Goal: Task Accomplishment & Management: Manage account settings

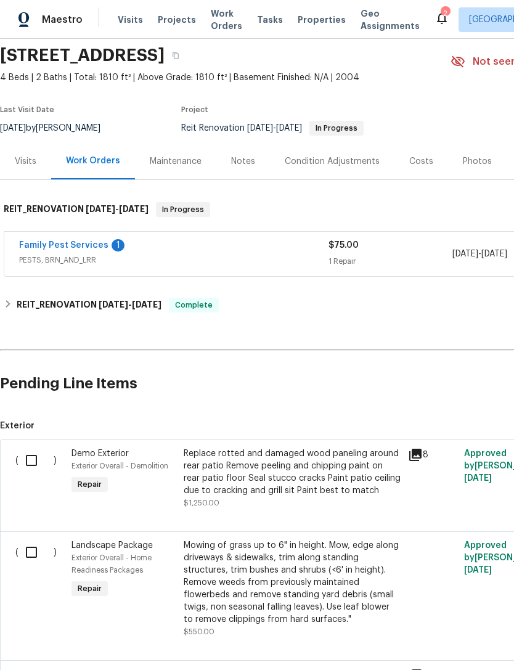
scroll to position [44, 0]
click at [37, 247] on link "Family Pest Services" at bounding box center [63, 244] width 89 height 9
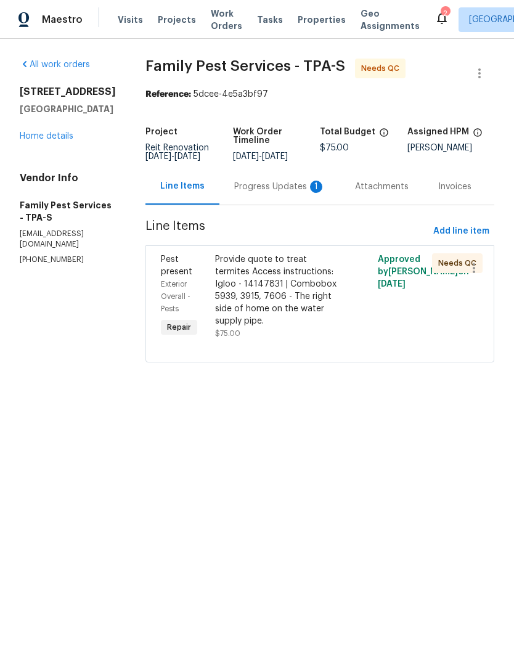
click at [272, 187] on div "Progress Updates 1" at bounding box center [279, 187] width 91 height 12
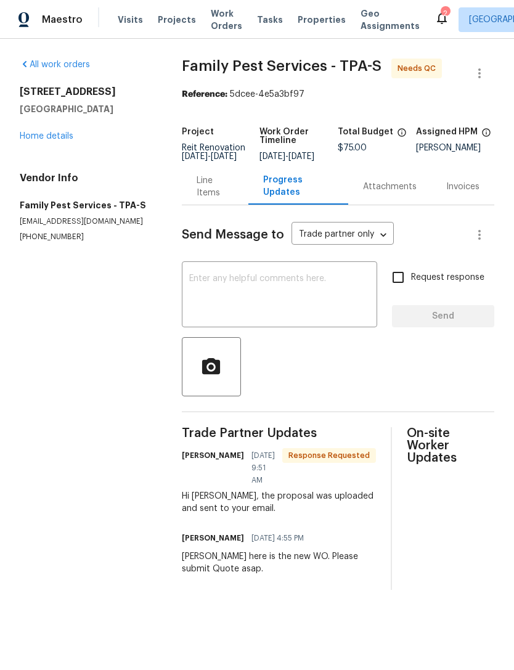
click at [328, 298] on textarea at bounding box center [279, 295] width 181 height 43
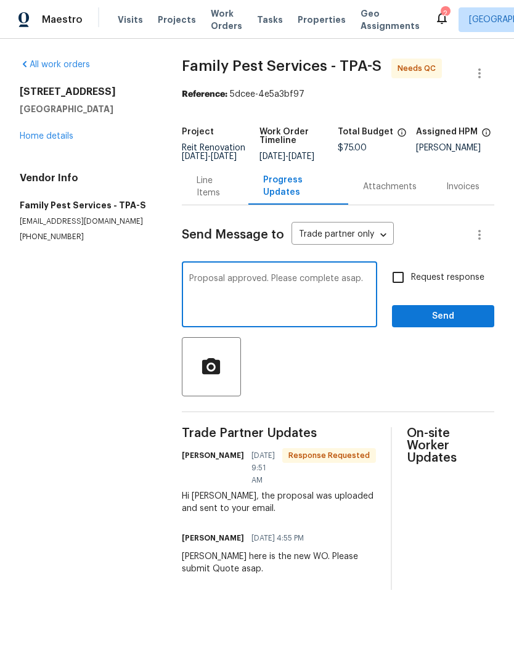
type textarea "Proposal approved. Please complete asap."
click at [402, 283] on input "Request response" at bounding box center [398, 278] width 26 height 26
checkbox input "true"
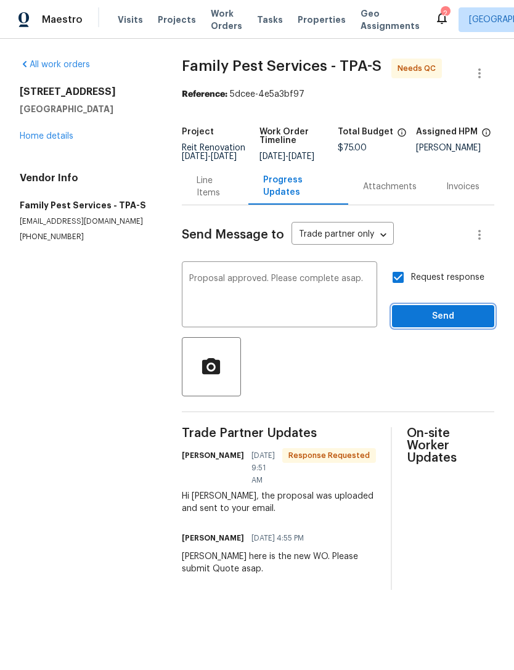
click at [438, 321] on span "Send" at bounding box center [443, 316] width 83 height 15
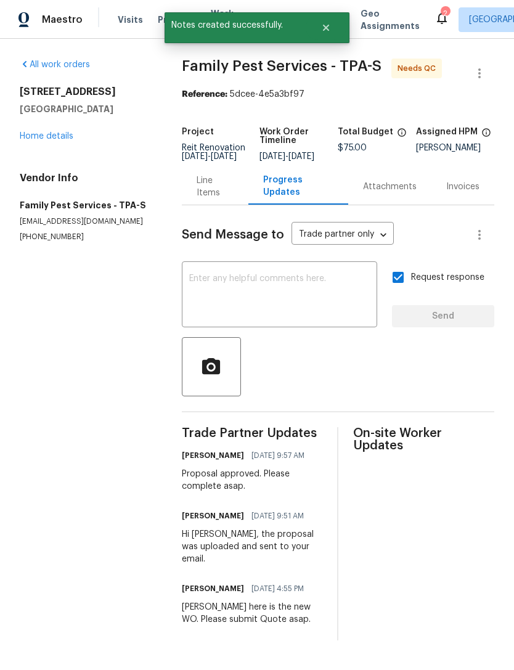
click at [221, 192] on div "Line Items" at bounding box center [216, 186] width 38 height 25
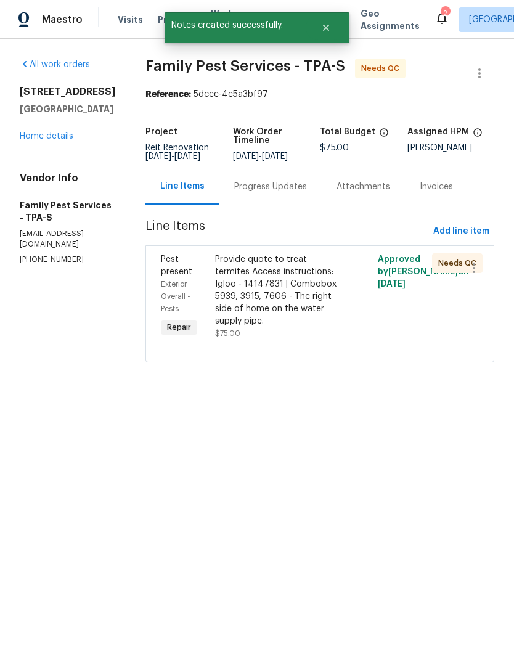
click at [247, 291] on div "Provide quote to treat termites Access instructions: Igloo - 14147831 | Combobo…" at bounding box center [279, 290] width 128 height 74
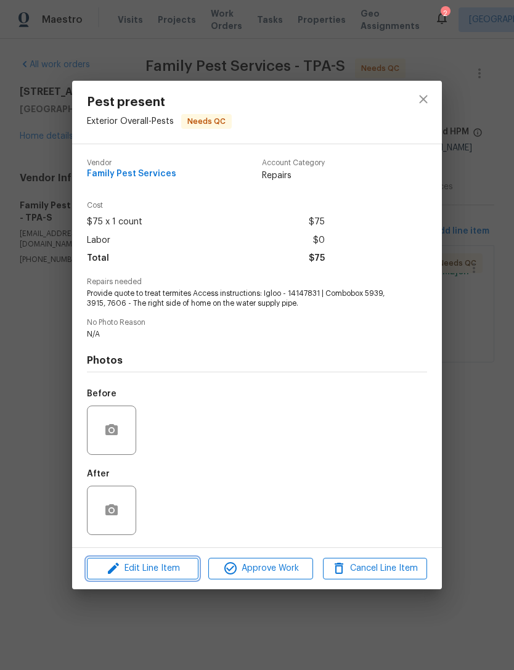
click at [142, 576] on span "Edit Line Item" at bounding box center [143, 568] width 104 height 15
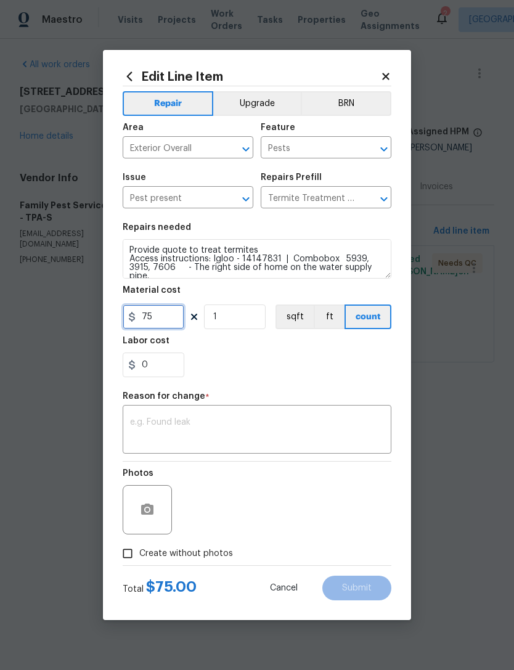
click at [155, 321] on input "75" at bounding box center [154, 317] width 62 height 25
click at [146, 421] on textarea at bounding box center [257, 431] width 254 height 26
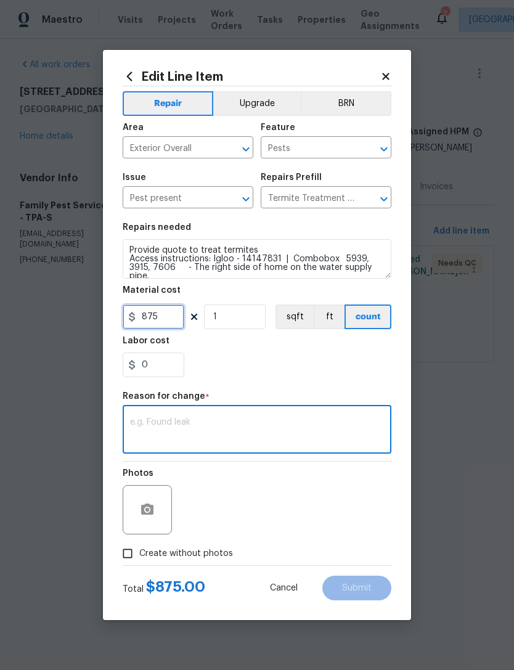
click at [158, 316] on input "875" at bounding box center [154, 317] width 62 height 25
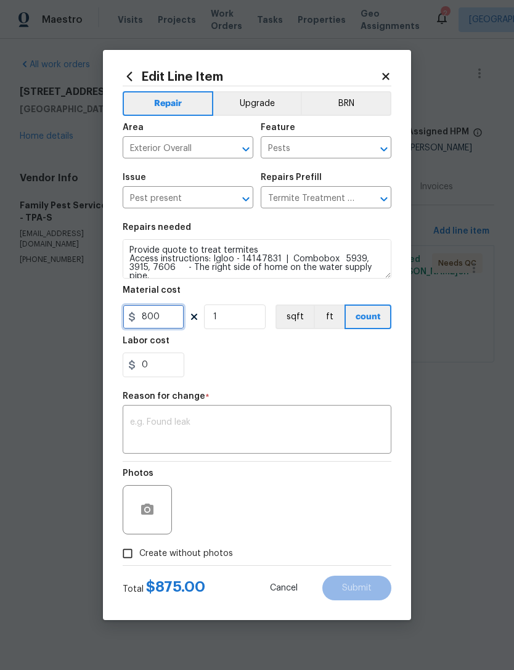
type input "800"
click at [158, 429] on textarea at bounding box center [257, 431] width 254 height 26
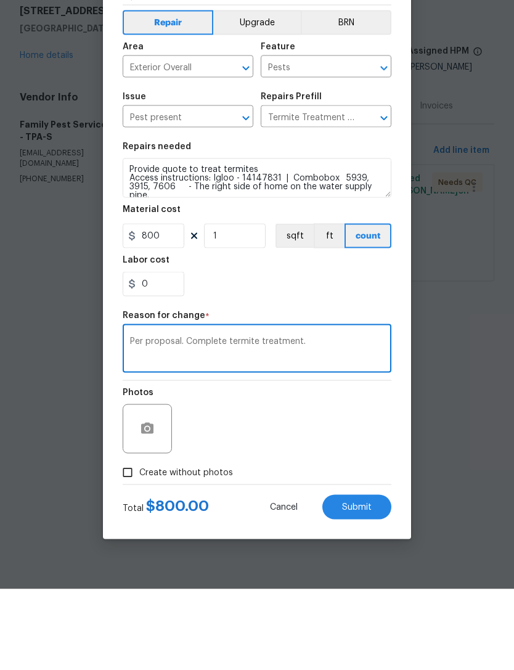
type textarea "Per proposal. Complete termite treatment."
click at [143, 504] on icon "button" at bounding box center [147, 509] width 12 height 11
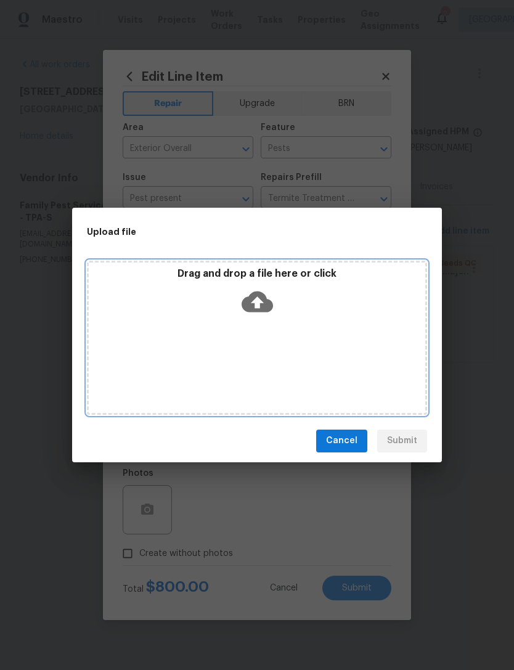
click at [326, 318] on div "Drag and drop a file here or click" at bounding box center [257, 294] width 337 height 53
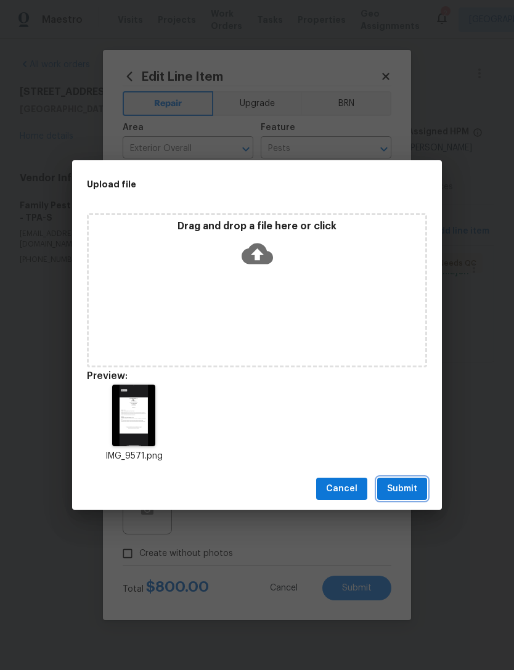
click at [401, 478] on button "Submit" at bounding box center [402, 489] width 50 height 23
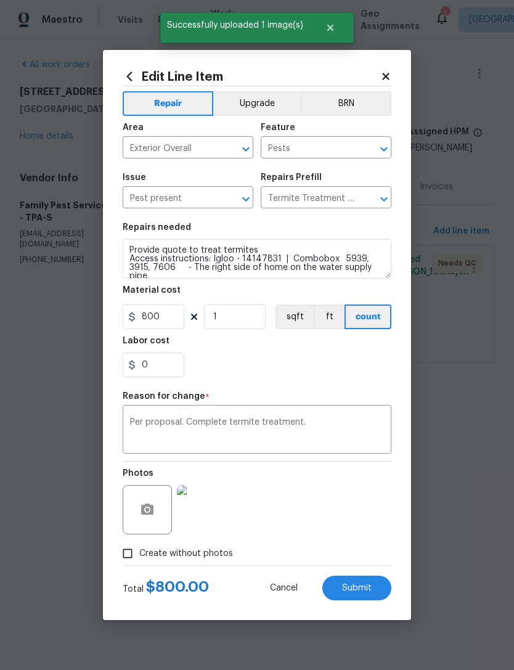
click at [348, 577] on button "Submit" at bounding box center [356, 588] width 69 height 25
type input "75"
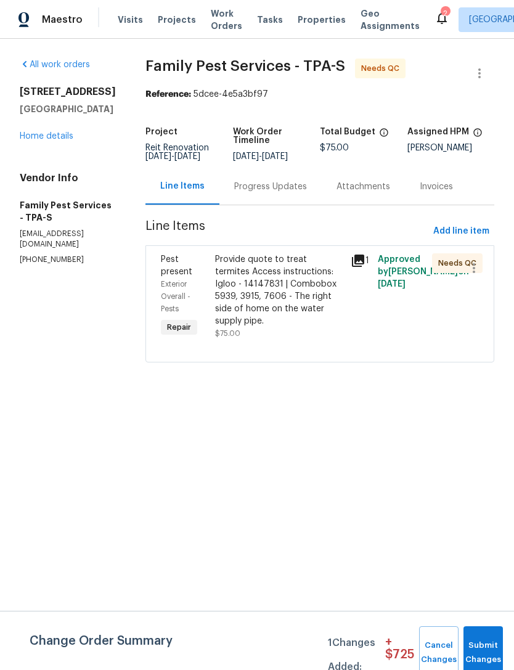
click at [309, 305] on div "Provide quote to treat termites Access instructions: Igloo - 14147831 | Combobo…" at bounding box center [279, 290] width 128 height 74
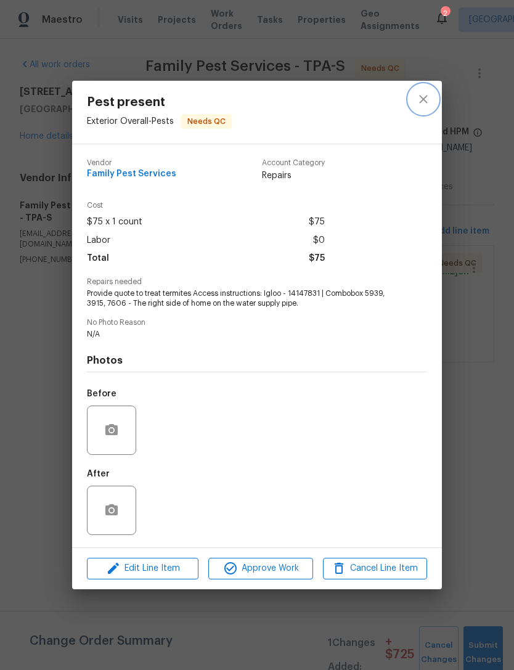
click at [432, 98] on button "close" at bounding box center [424, 99] width 30 height 30
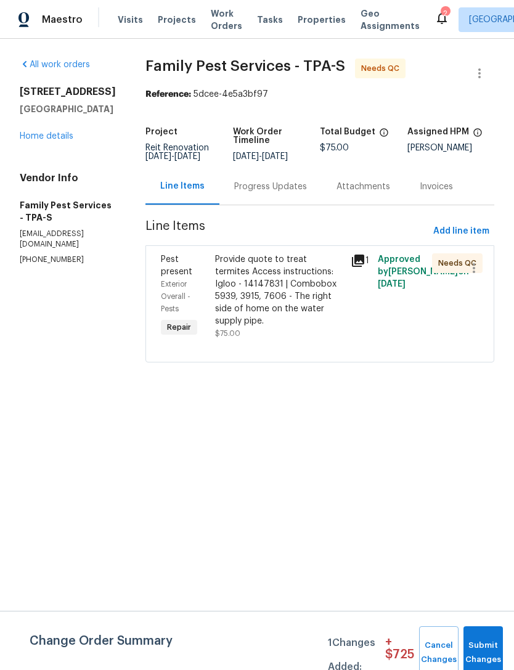
click at [181, 189] on div "Line Items" at bounding box center [182, 186] width 44 height 12
click at [38, 137] on link "Home details" at bounding box center [47, 136] width 54 height 9
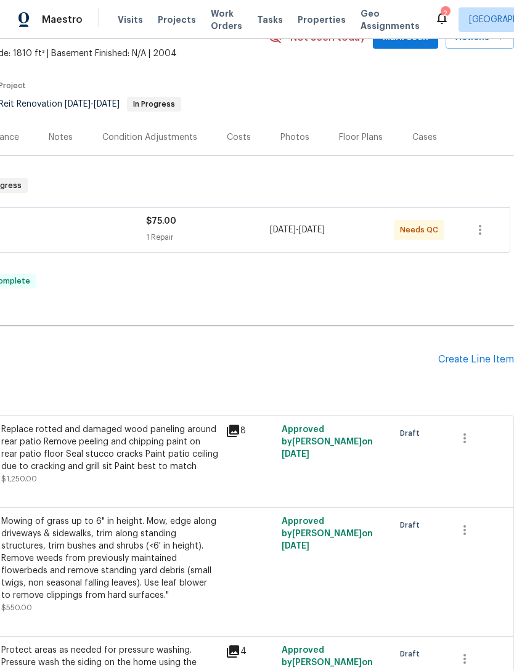
scroll to position [69, 183]
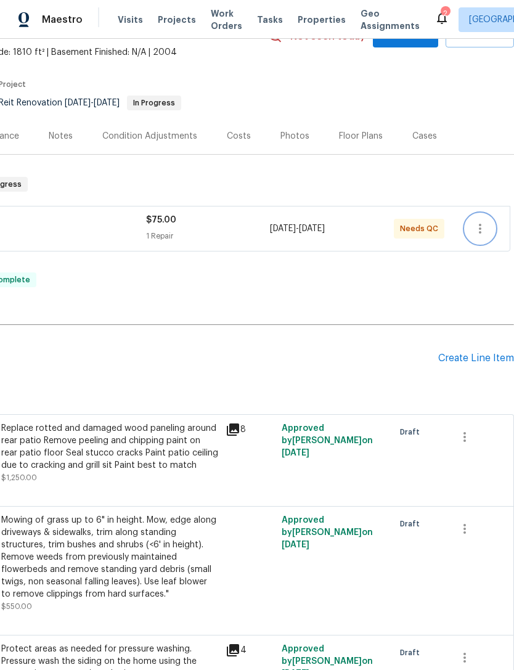
click at [488, 232] on button "button" at bounding box center [481, 229] width 30 height 30
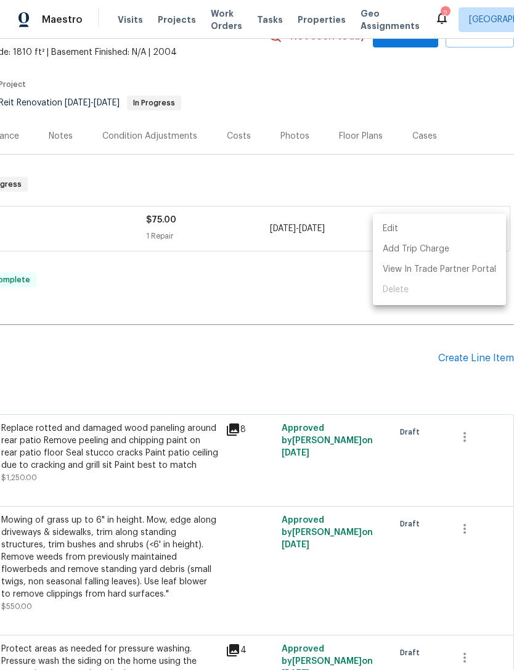
click at [415, 229] on li "Edit" at bounding box center [439, 229] width 133 height 20
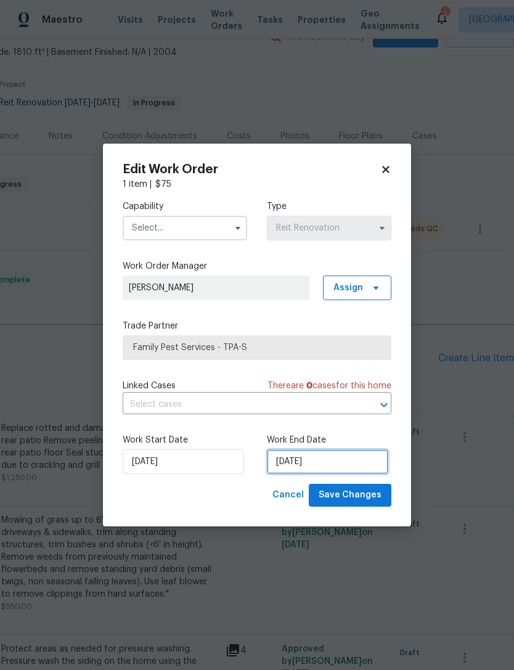
click at [329, 467] on input "[DATE]" at bounding box center [327, 461] width 121 height 25
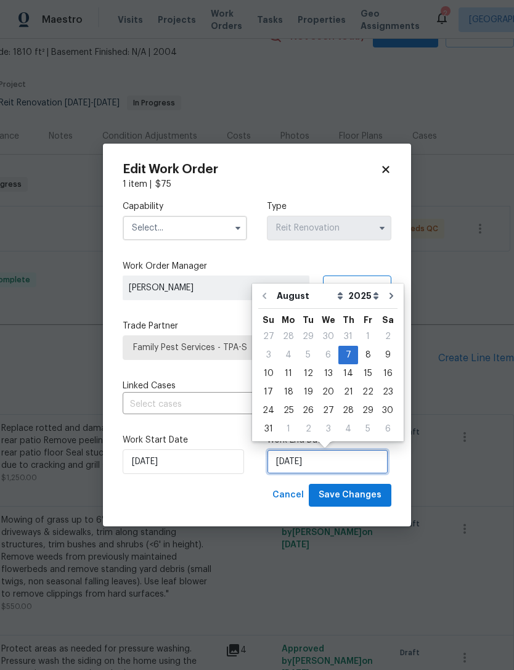
scroll to position [23, 0]
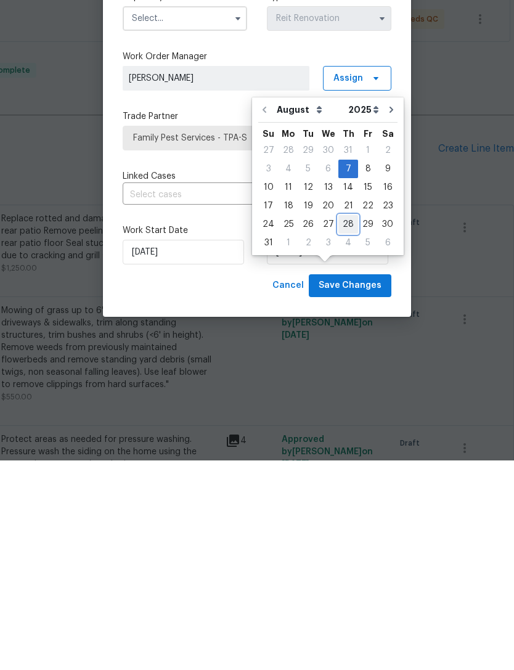
click at [345, 425] on div "28" at bounding box center [348, 433] width 20 height 17
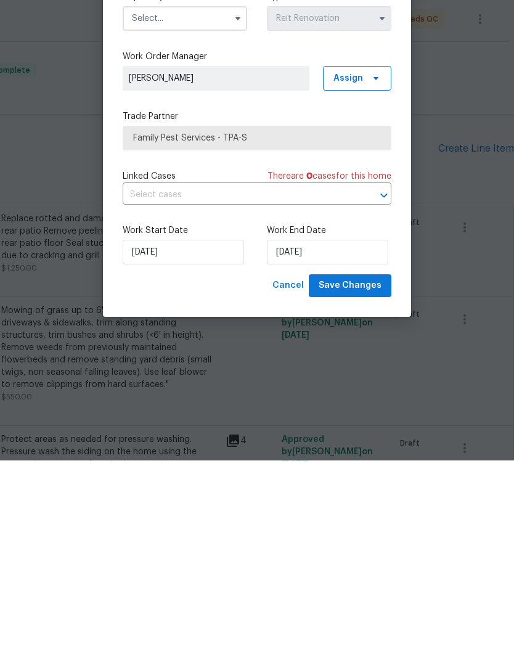
scroll to position [39, 0]
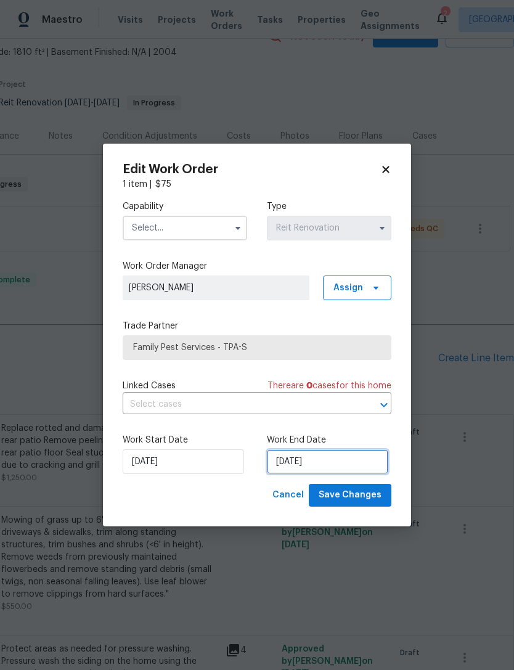
click at [365, 461] on input "[DATE]" at bounding box center [327, 461] width 121 height 25
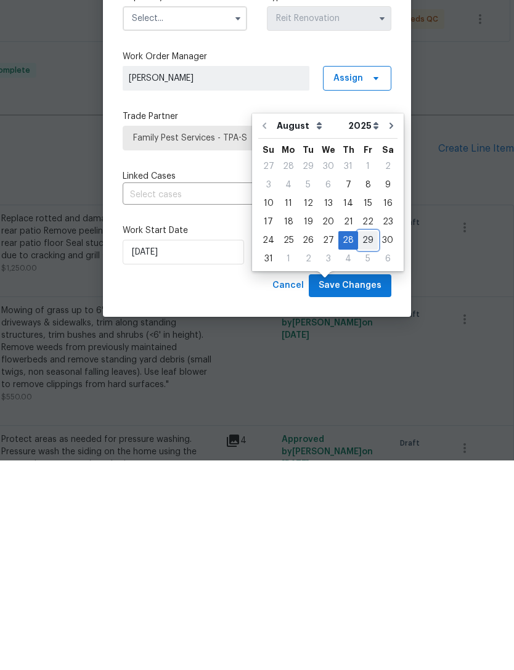
click at [362, 441] on div "29" at bounding box center [368, 449] width 20 height 17
type input "[DATE]"
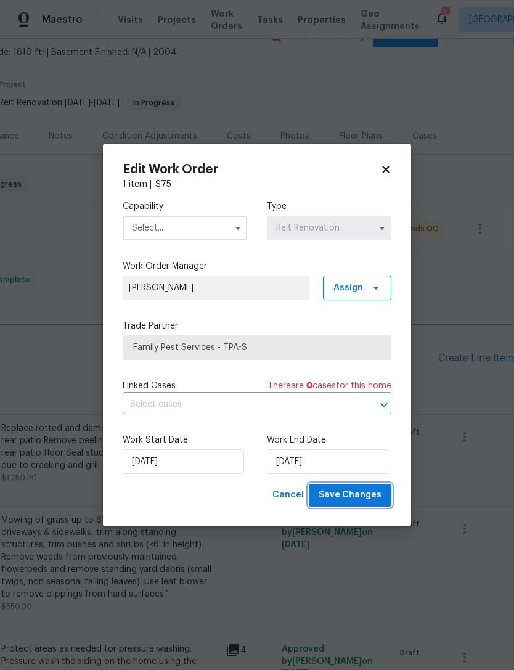
click at [363, 494] on span "Save Changes" at bounding box center [350, 495] width 63 height 15
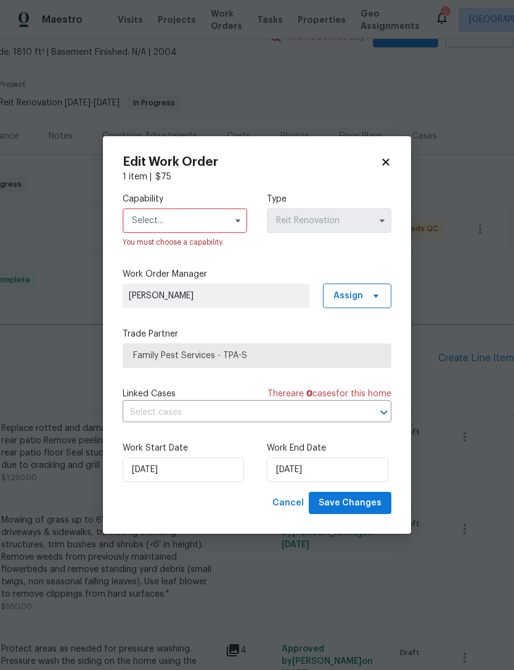
click at [158, 224] on input "text" at bounding box center [185, 220] width 125 height 25
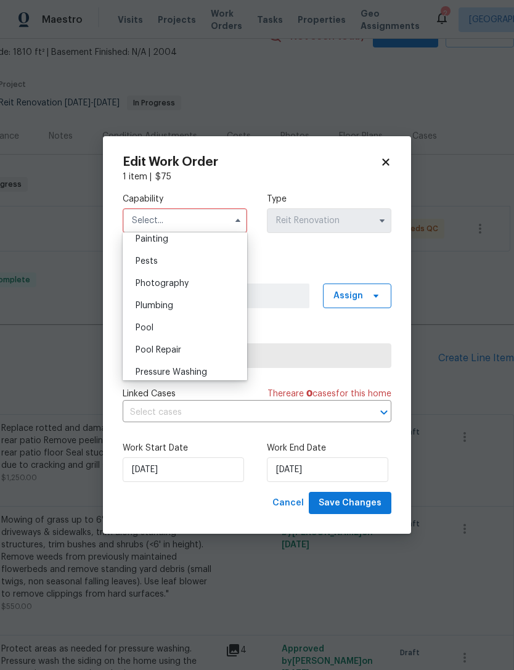
scroll to position [1035, 0]
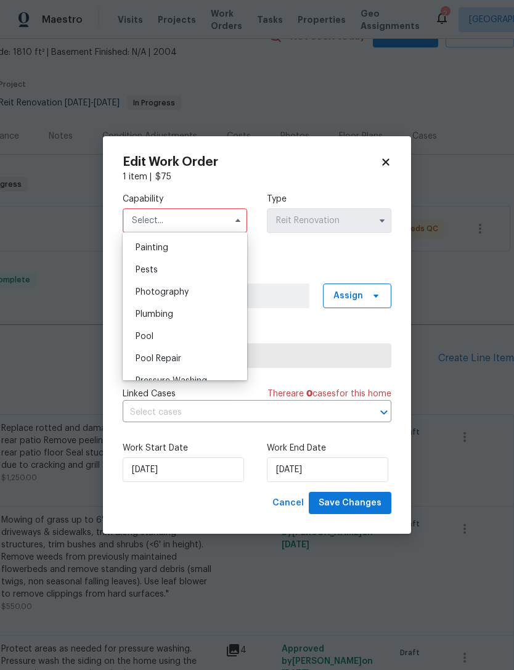
click at [147, 274] on div "Pests" at bounding box center [185, 270] width 118 height 22
type input "Pests"
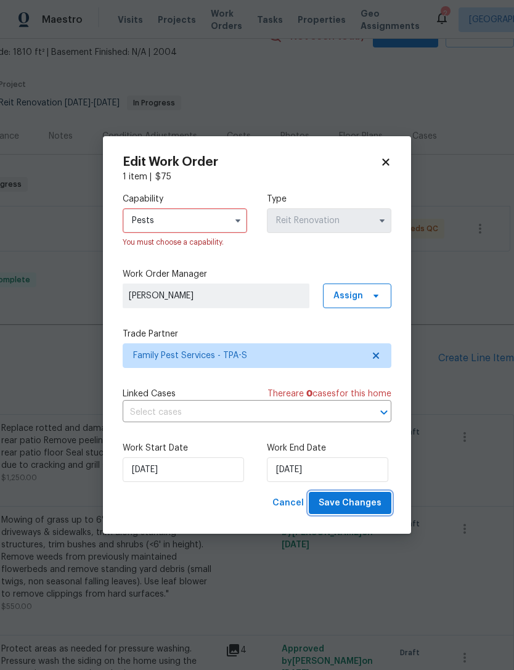
click at [358, 500] on span "Save Changes" at bounding box center [350, 503] width 63 height 15
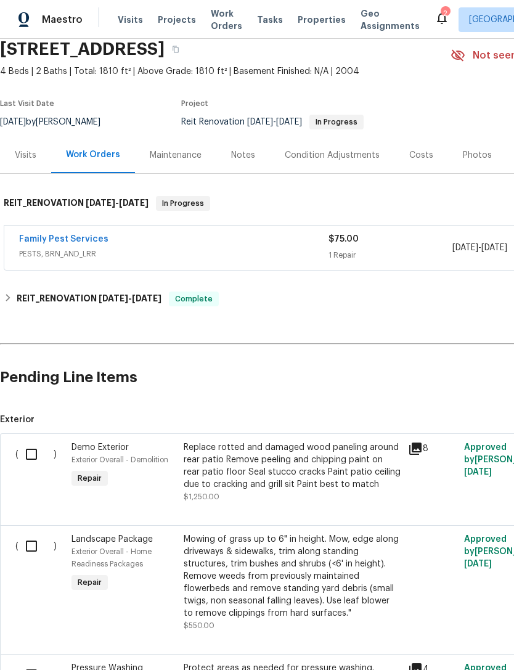
scroll to position [136, 0]
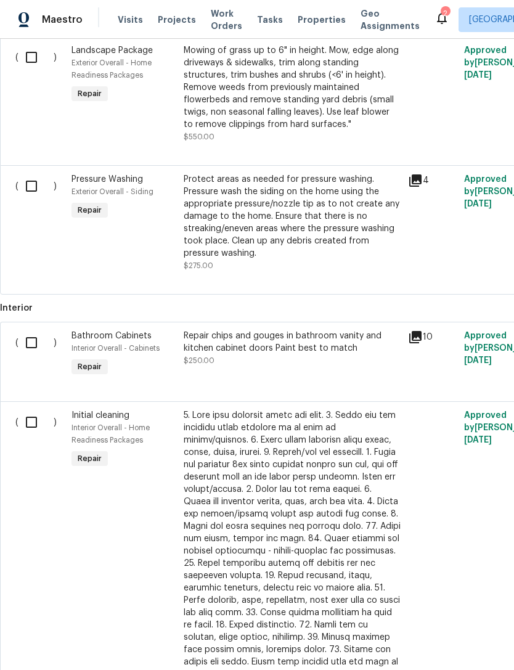
scroll to position [539, 0]
click at [29, 193] on input "checkbox" at bounding box center [35, 186] width 35 height 26
checkbox input "true"
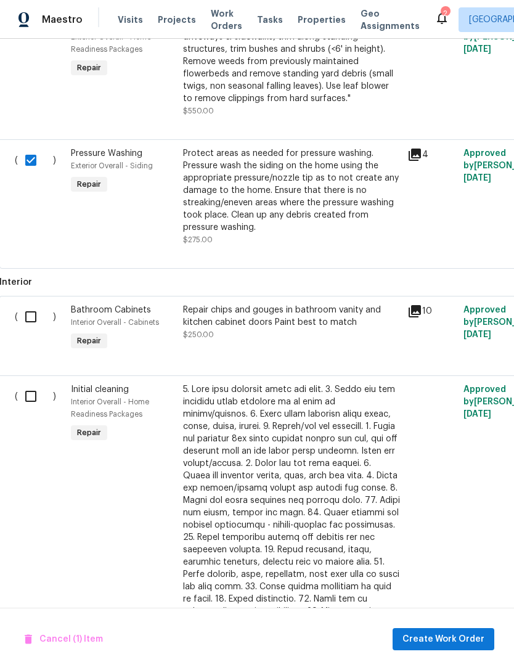
scroll to position [565, 0]
click at [30, 317] on input "checkbox" at bounding box center [35, 317] width 35 height 26
checkbox input "true"
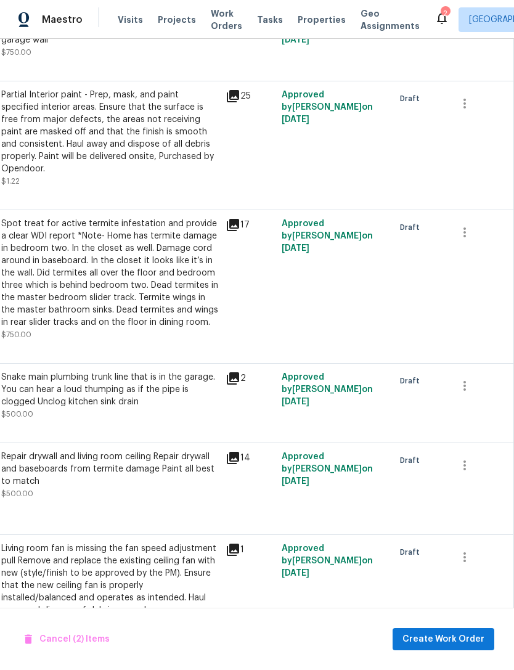
scroll to position [1407, 183]
click at [466, 228] on icon "button" at bounding box center [465, 232] width 2 height 10
click at [477, 227] on li "Cancel" at bounding box center [473, 224] width 47 height 20
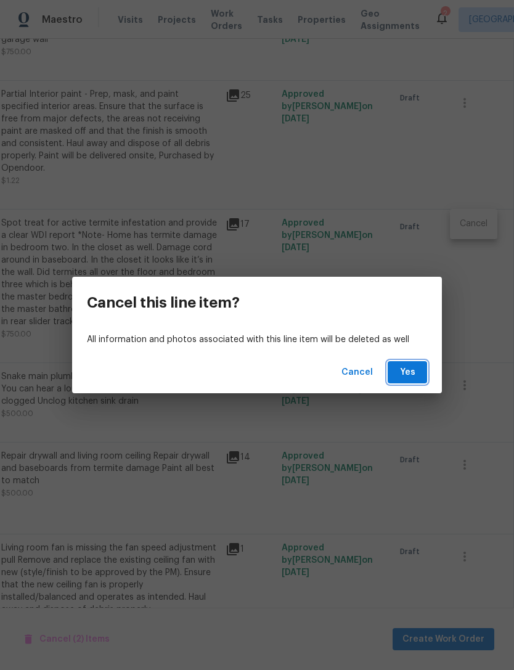
click at [411, 366] on span "Yes" at bounding box center [408, 372] width 20 height 15
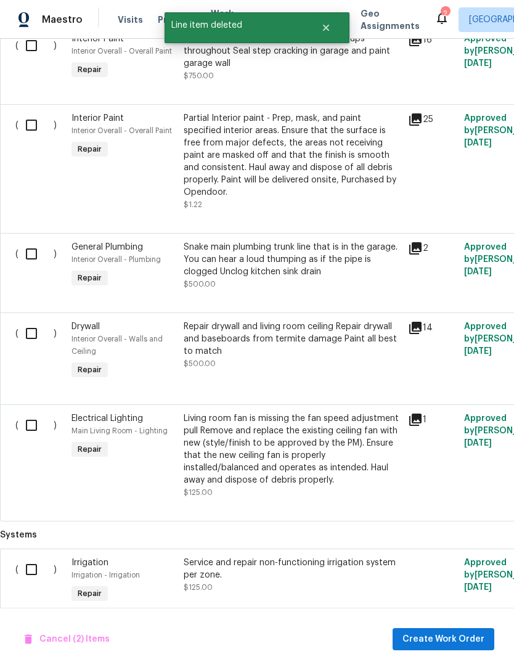
scroll to position [1381, 0]
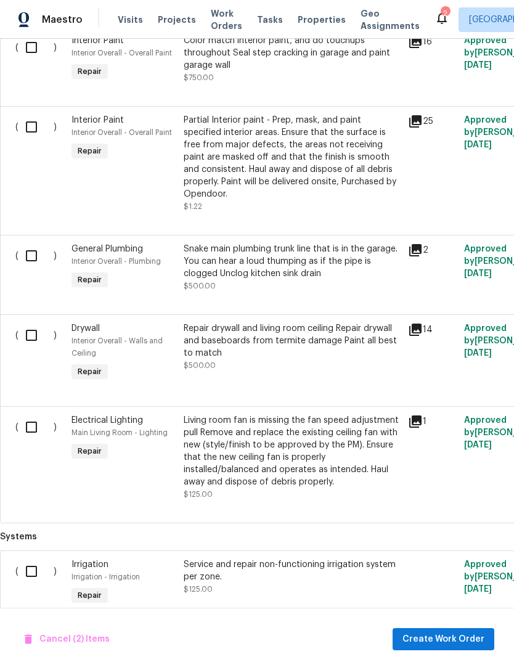
click at [33, 565] on input "checkbox" at bounding box center [35, 572] width 35 height 26
checkbox input "true"
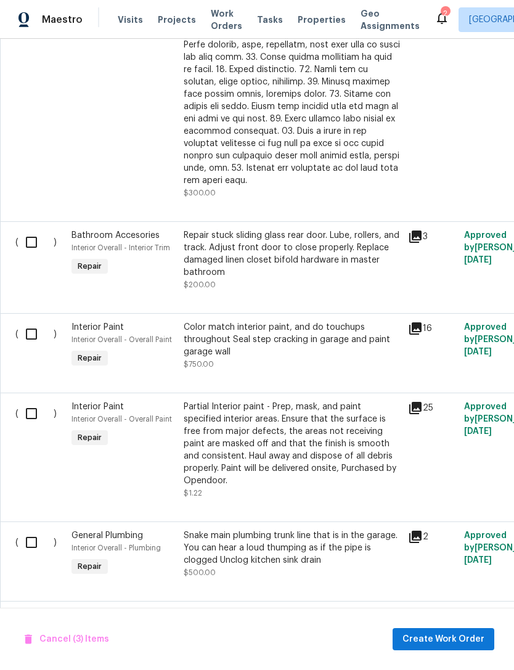
scroll to position [1094, 0]
click at [29, 232] on input "checkbox" at bounding box center [35, 242] width 35 height 26
checkbox input "true"
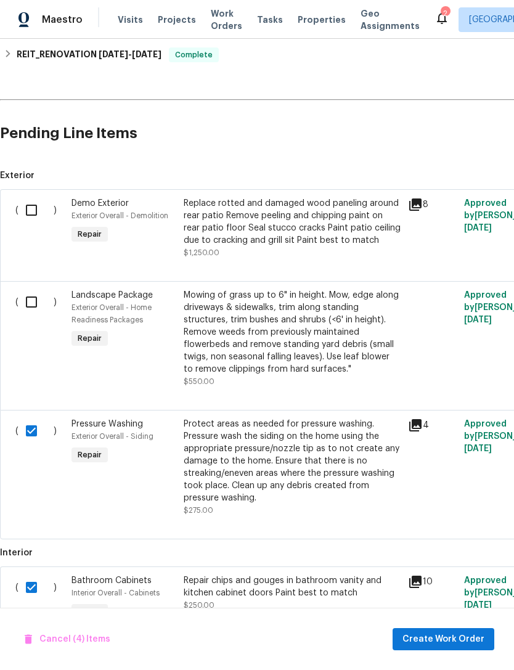
scroll to position [294, 0]
click at [29, 305] on input "checkbox" at bounding box center [35, 302] width 35 height 26
checkbox input "true"
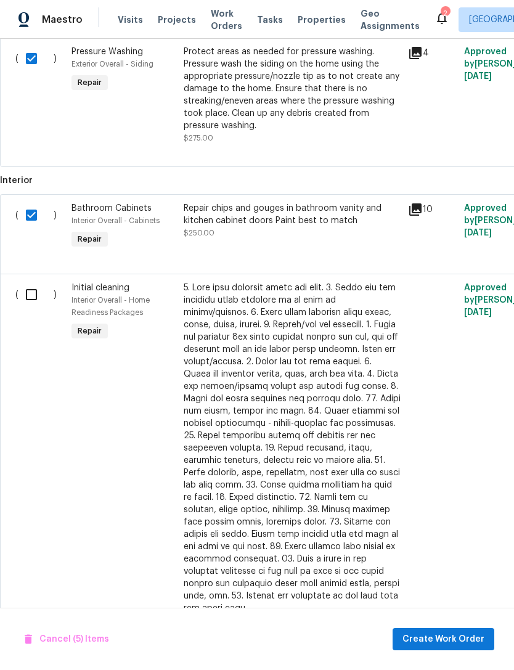
scroll to position [667, 0]
click at [27, 299] on input "checkbox" at bounding box center [35, 295] width 35 height 26
checkbox input "true"
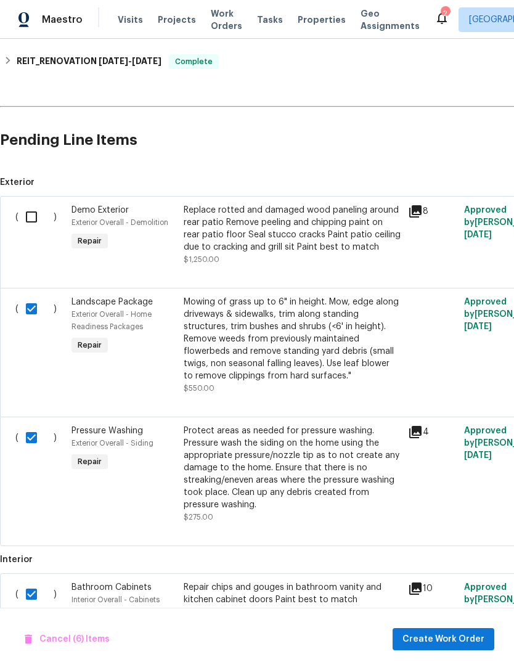
scroll to position [285, 0]
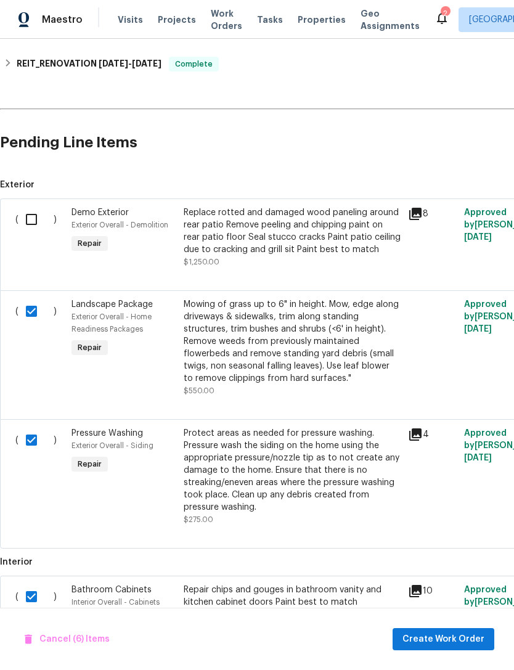
click at [358, 232] on div "Replace rotted and damaged wood paneling around rear patio Remove peeling and c…" at bounding box center [292, 231] width 217 height 49
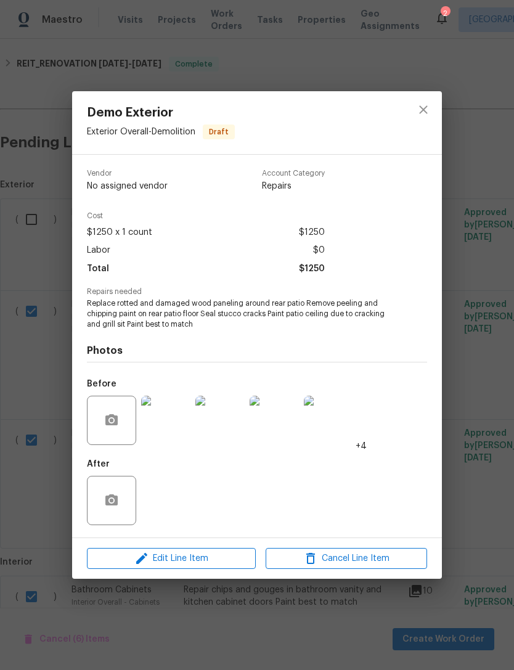
click at [160, 420] on img at bounding box center [165, 420] width 49 height 49
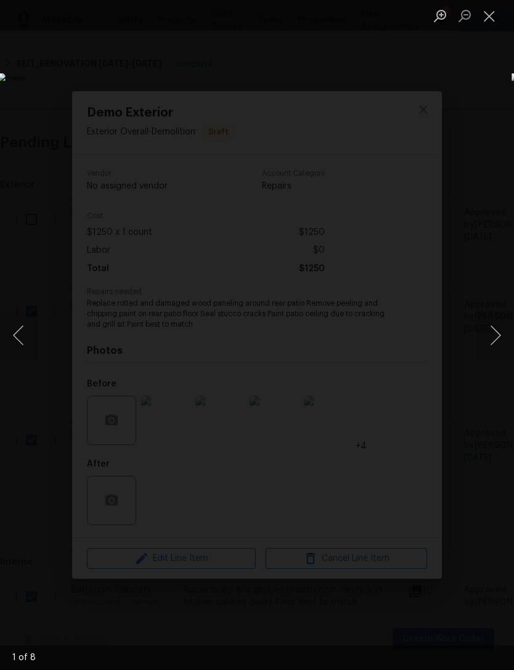
click at [496, 327] on button "Next image" at bounding box center [495, 335] width 37 height 49
click at [497, 324] on button "Next image" at bounding box center [495, 335] width 37 height 49
click at [497, 327] on button "Next image" at bounding box center [495, 335] width 37 height 49
click at [496, 328] on button "Next image" at bounding box center [495, 335] width 37 height 49
click at [498, 332] on button "Next image" at bounding box center [495, 335] width 37 height 49
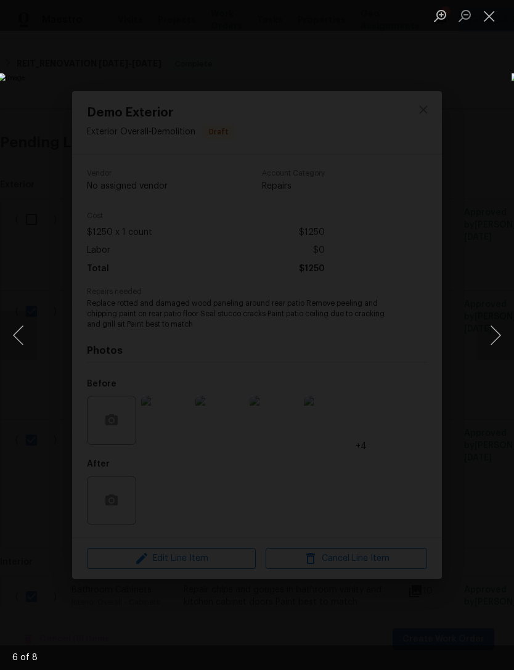
click at [494, 329] on button "Next image" at bounding box center [495, 335] width 37 height 49
click at [495, 20] on button "Close lightbox" at bounding box center [489, 16] width 25 height 22
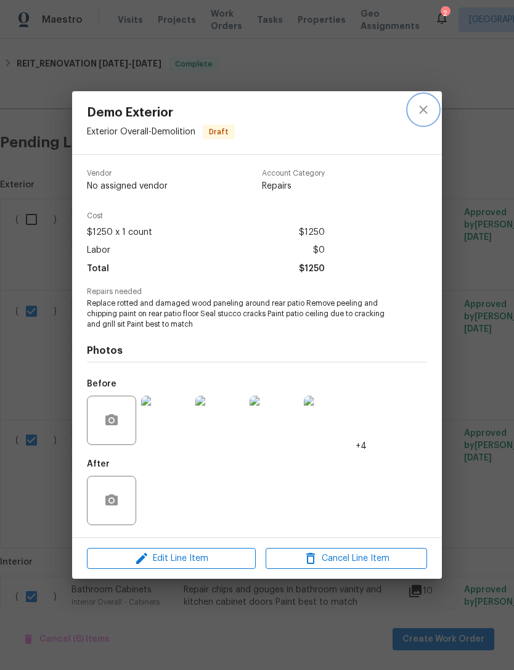
click at [425, 110] on icon "close" at bounding box center [423, 109] width 8 height 8
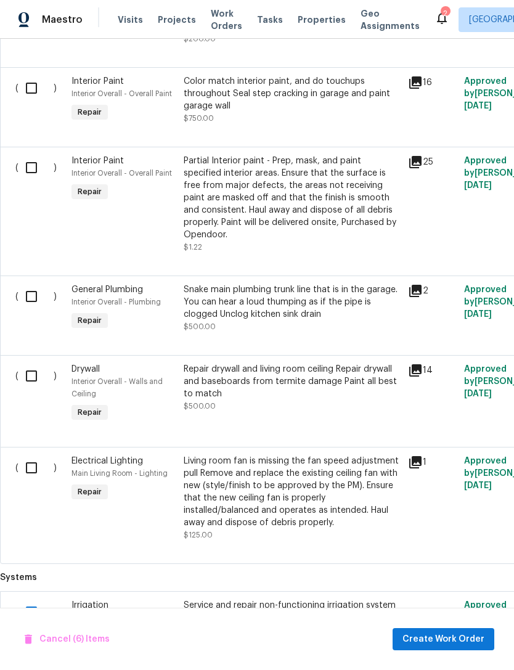
scroll to position [1372, 0]
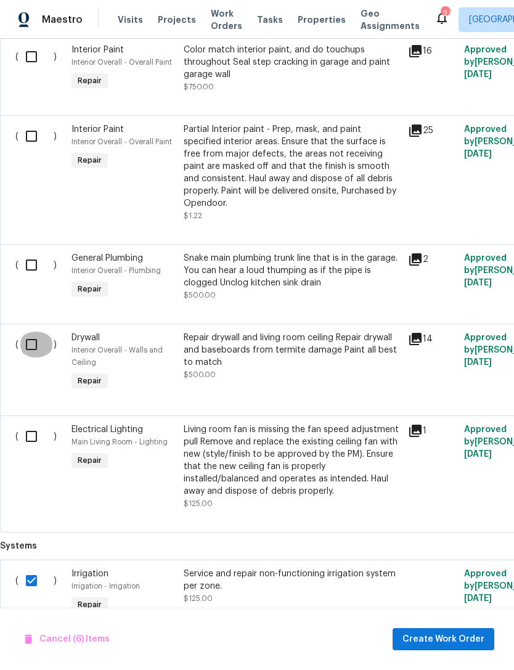
click at [35, 340] on input "checkbox" at bounding box center [35, 345] width 35 height 26
checkbox input "true"
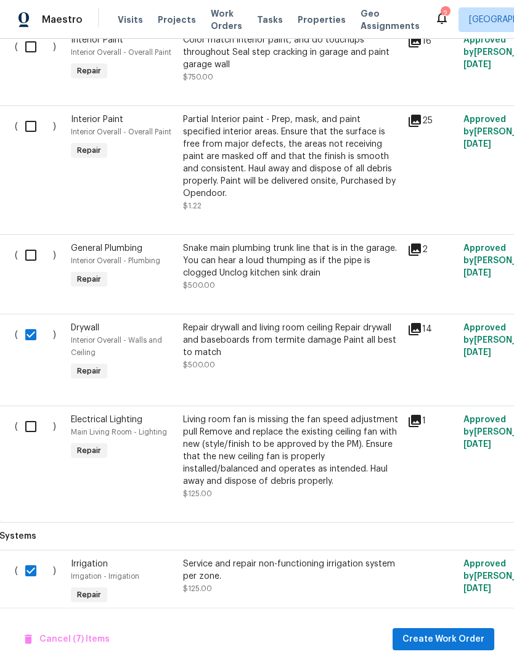
scroll to position [1381, 1]
click at [25, 417] on input "checkbox" at bounding box center [35, 427] width 35 height 26
checkbox input "true"
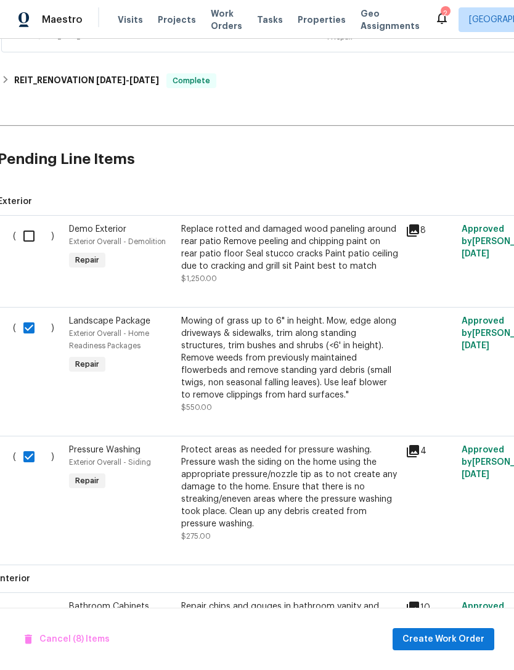
scroll to position [260, 1]
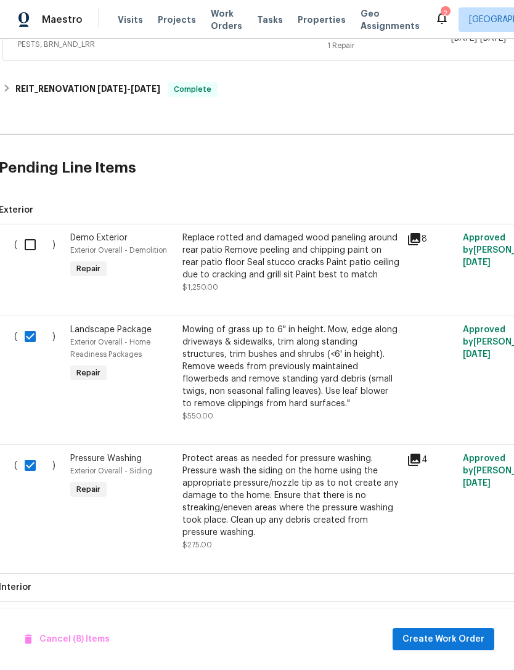
click at [29, 236] on input "checkbox" at bounding box center [34, 245] width 35 height 26
checkbox input "true"
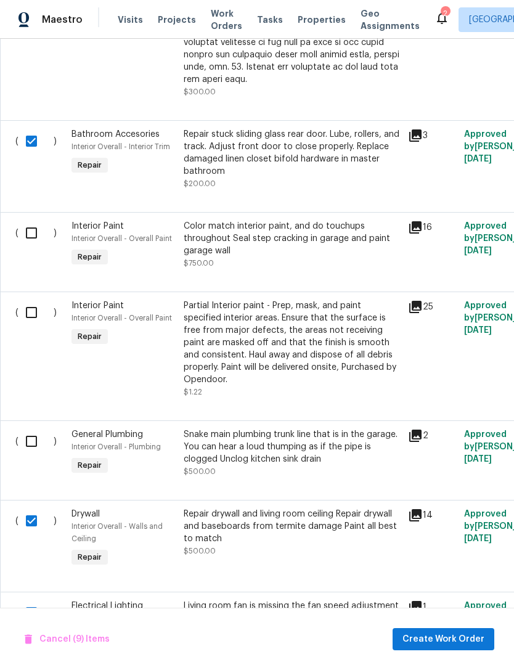
scroll to position [1196, 0]
click at [39, 221] on input "checkbox" at bounding box center [35, 233] width 35 height 26
checkbox input "true"
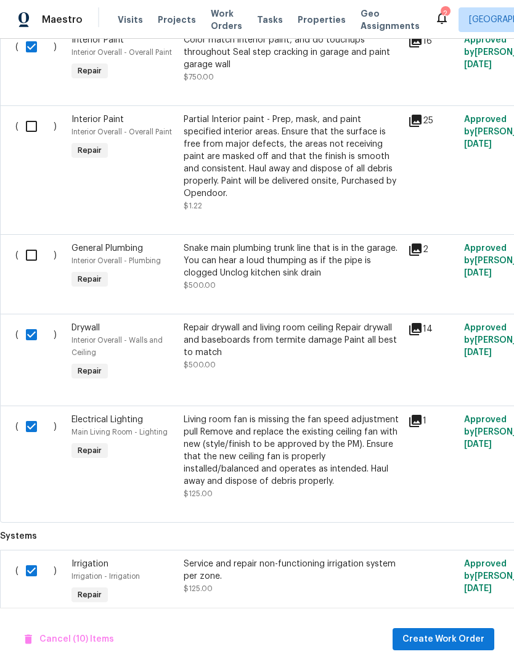
scroll to position [1381, 0]
click at [33, 252] on input "checkbox" at bounding box center [35, 256] width 35 height 26
checkbox input "true"
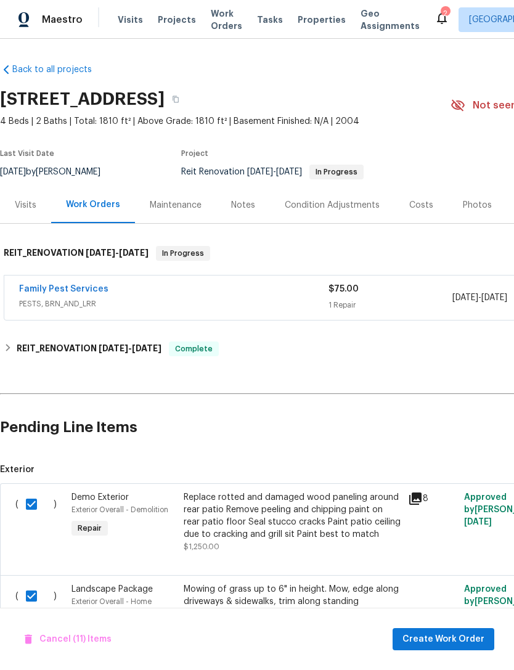
scroll to position [0, 0]
click at [443, 633] on span "Create Work Order" at bounding box center [444, 639] width 82 height 15
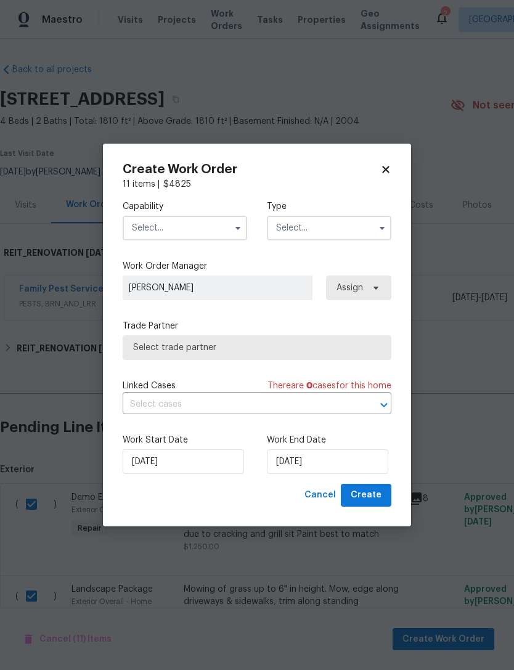
click at [149, 233] on input "text" at bounding box center [185, 228] width 125 height 25
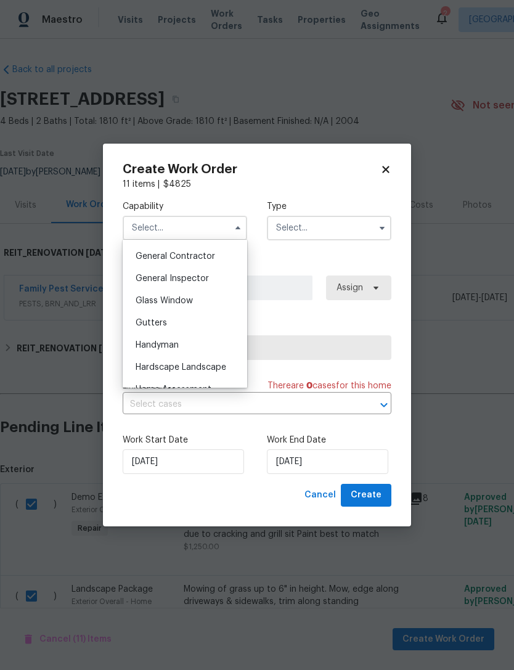
scroll to position [578, 0]
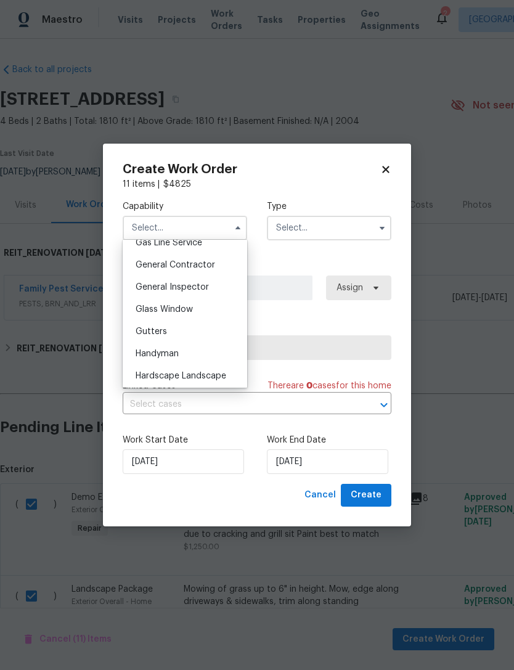
click at [142, 268] on span "General Contractor" at bounding box center [176, 265] width 80 height 9
type input "General Contractor"
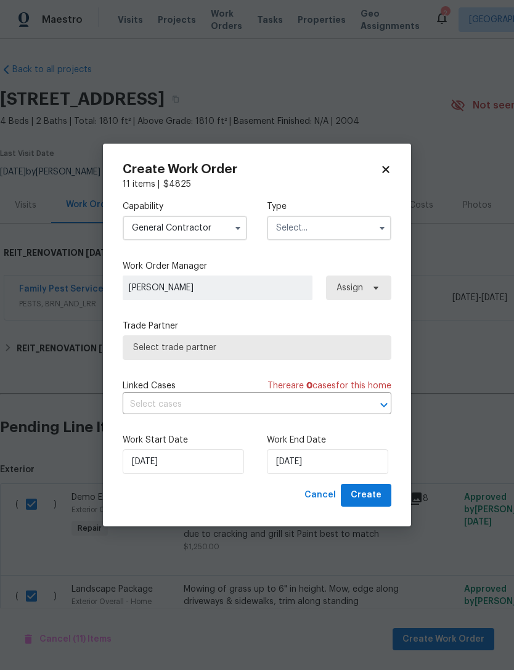
click at [345, 232] on input "text" at bounding box center [329, 228] width 125 height 25
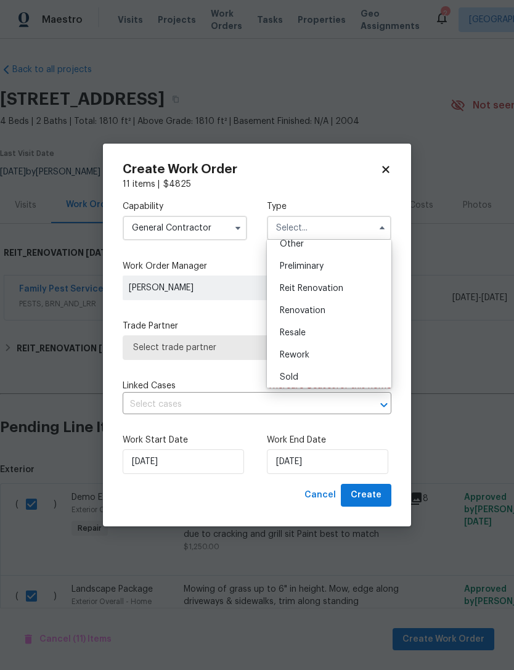
scroll to position [265, 0]
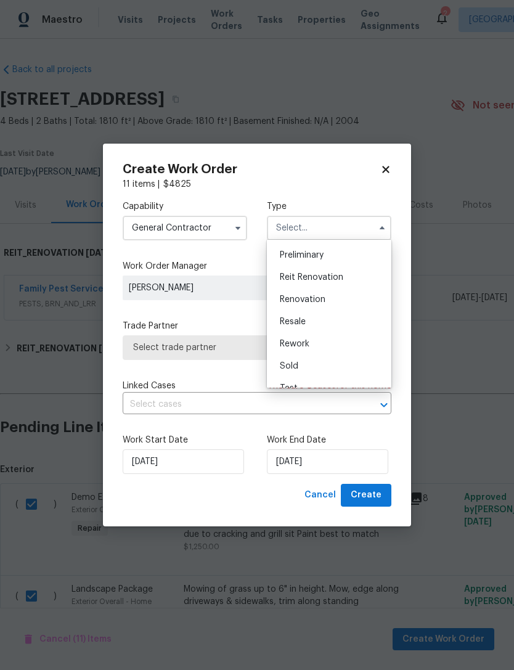
click at [356, 277] on div "Reit Renovation" at bounding box center [329, 277] width 118 height 22
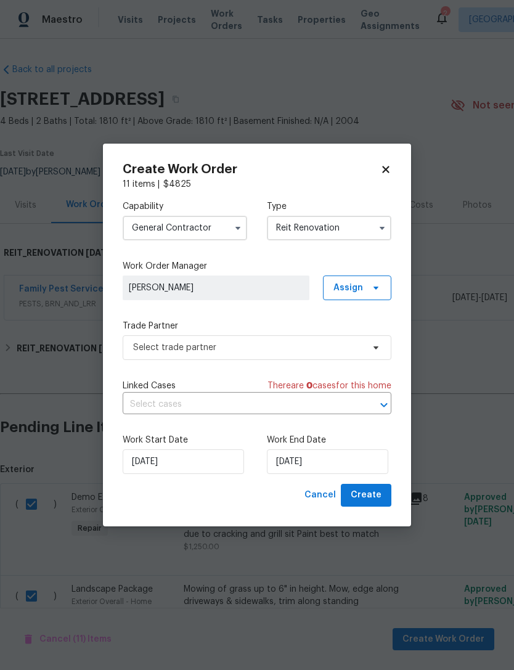
type input "Reit Renovation"
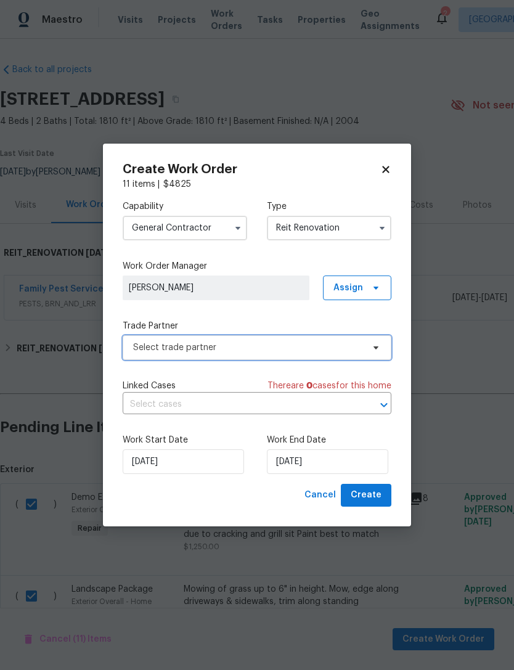
click at [143, 350] on span "Select trade partner" at bounding box center [248, 348] width 230 height 12
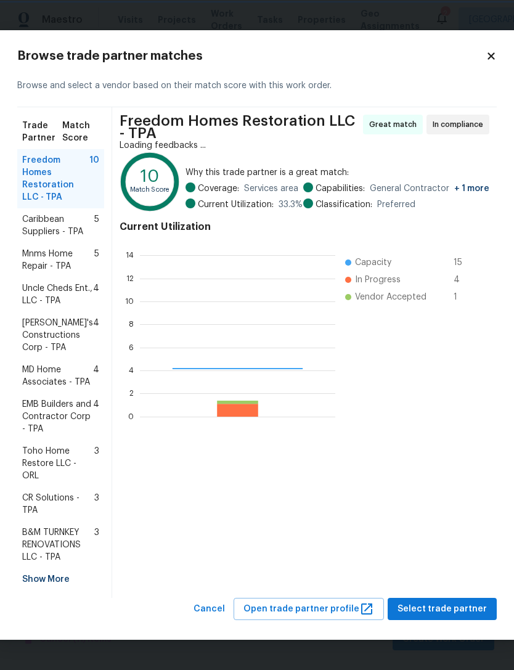
scroll to position [173, 195]
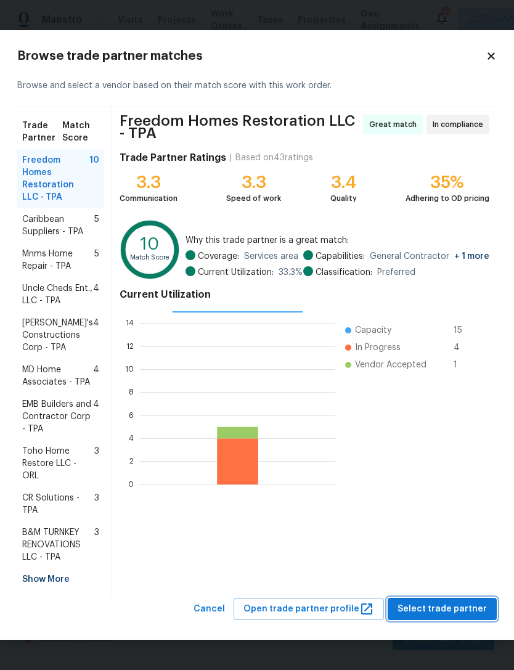
click at [458, 604] on span "Select trade partner" at bounding box center [442, 609] width 89 height 15
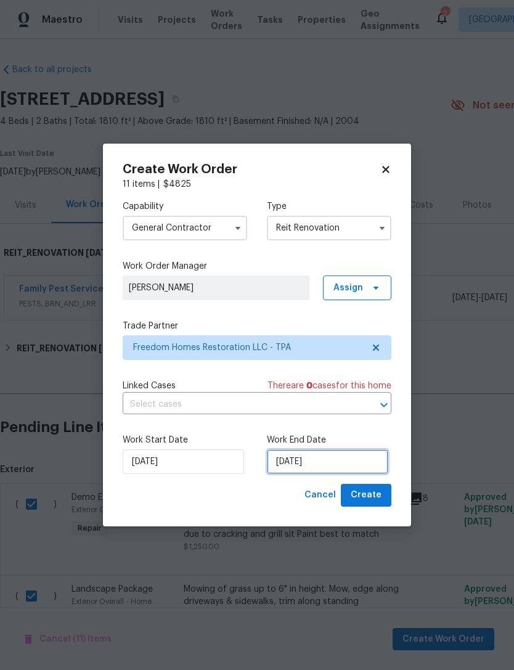
click at [362, 457] on input "8/26/2025" at bounding box center [327, 461] width 121 height 25
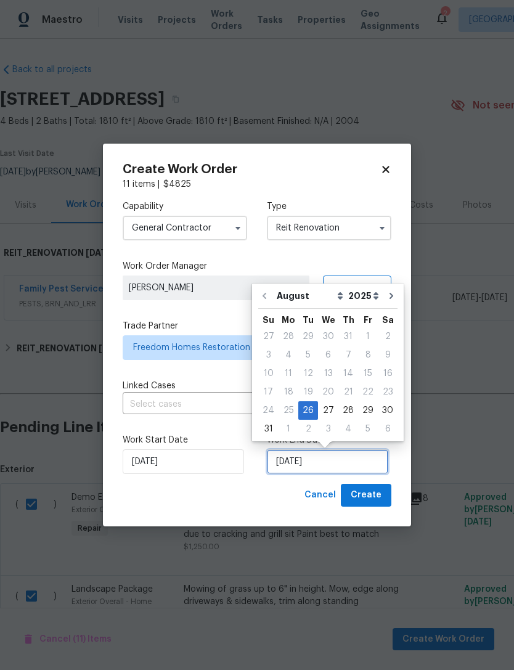
scroll to position [23, 0]
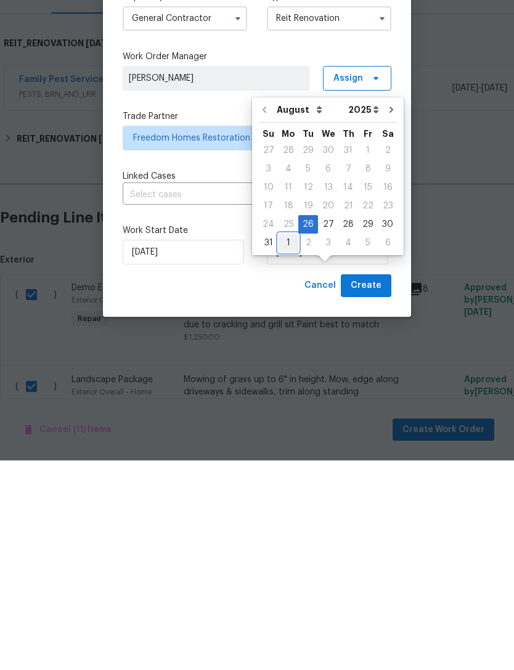
click at [286, 444] on div "1" at bounding box center [289, 452] width 20 height 17
type input "9/1/2025"
select select "8"
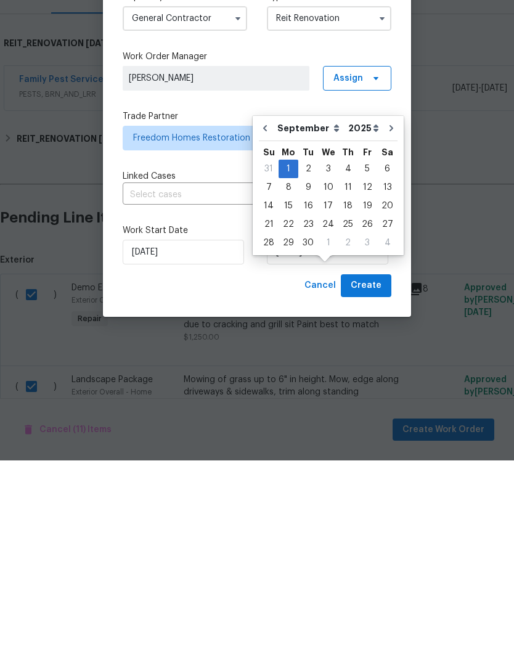
scroll to position [39, 0]
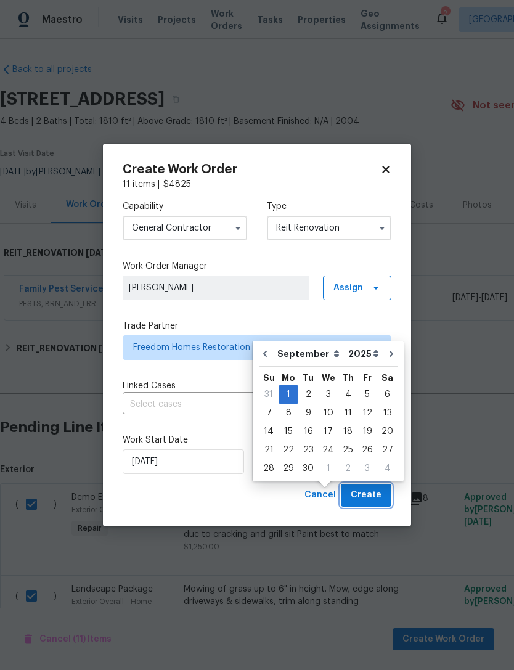
click at [367, 501] on span "Create" at bounding box center [366, 495] width 31 height 15
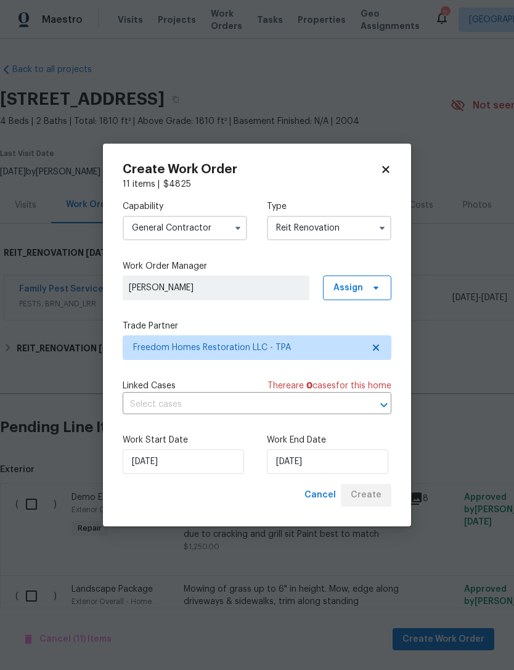
checkbox input "false"
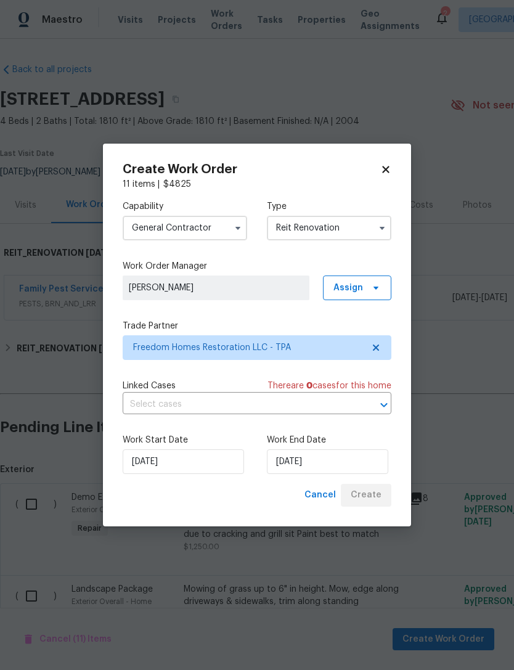
checkbox input "false"
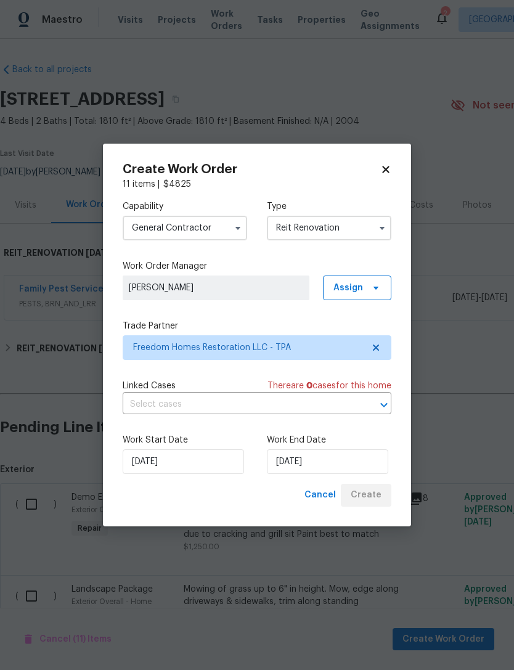
checkbox input "false"
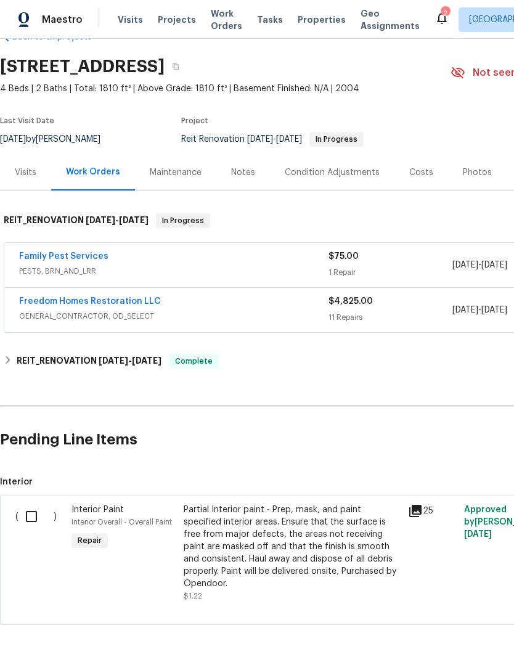
scroll to position [32, 0]
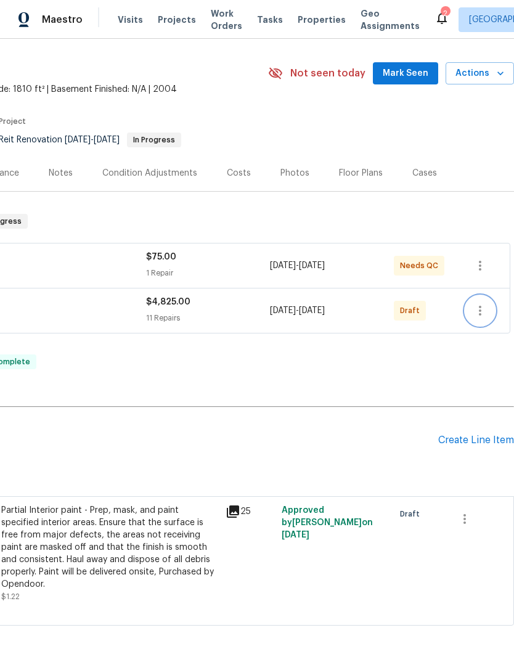
click at [478, 314] on icon "button" at bounding box center [480, 310] width 15 height 15
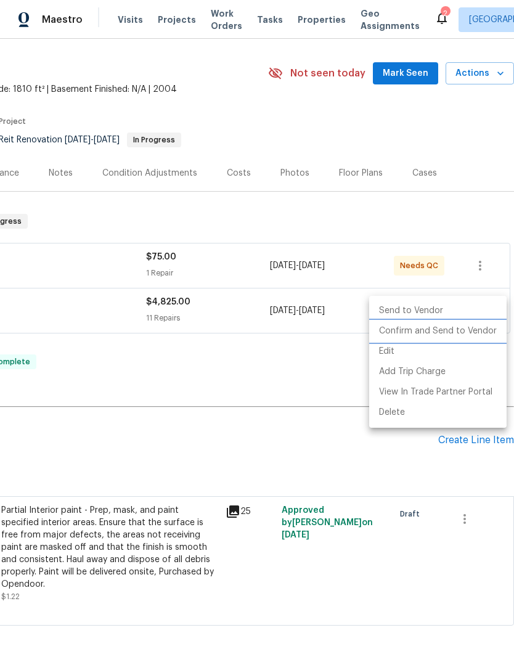
click at [466, 337] on li "Confirm and Send to Vendor" at bounding box center [437, 331] width 137 height 20
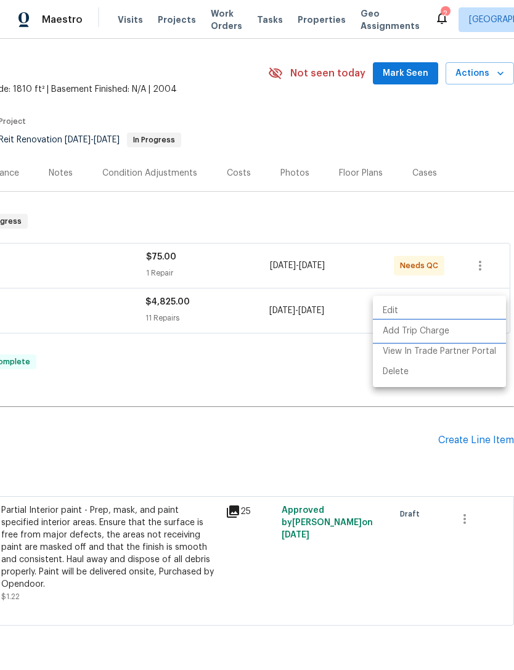
click at [462, 332] on li "Add Trip Charge" at bounding box center [439, 331] width 133 height 20
click at [341, 401] on div at bounding box center [257, 335] width 514 height 670
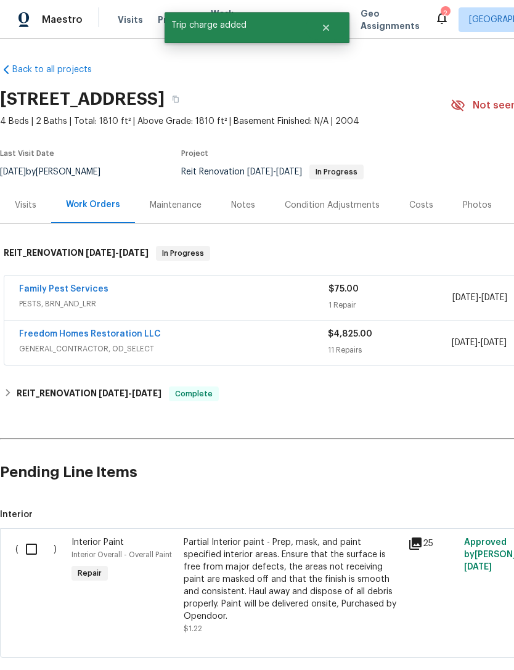
scroll to position [0, 0]
click at [124, 335] on link "Freedom Homes Restoration LLC" at bounding box center [90, 334] width 142 height 9
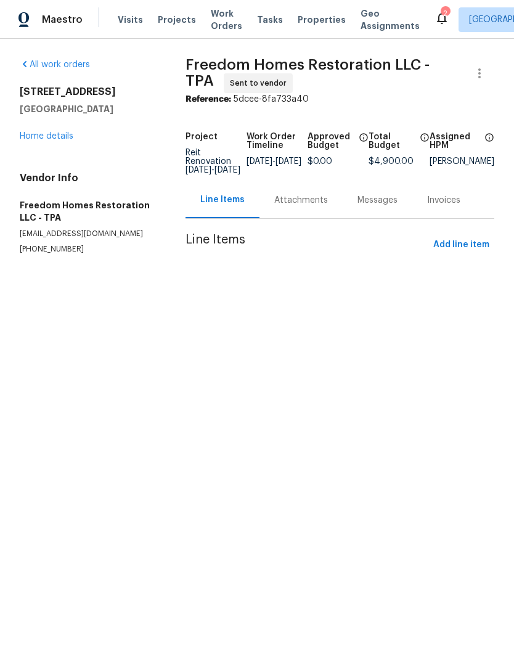
click at [253, 304] on html "Maestro Visits Projects Work Orders Tasks Properties Geo Assignments 2 Albuquer…" at bounding box center [257, 152] width 514 height 304
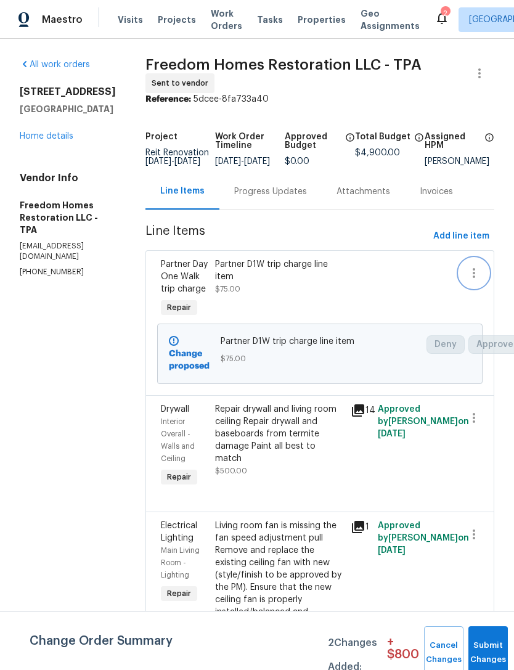
click at [470, 281] on icon "button" at bounding box center [474, 273] width 15 height 15
click at [483, 286] on li "Cancel" at bounding box center [479, 281] width 47 height 20
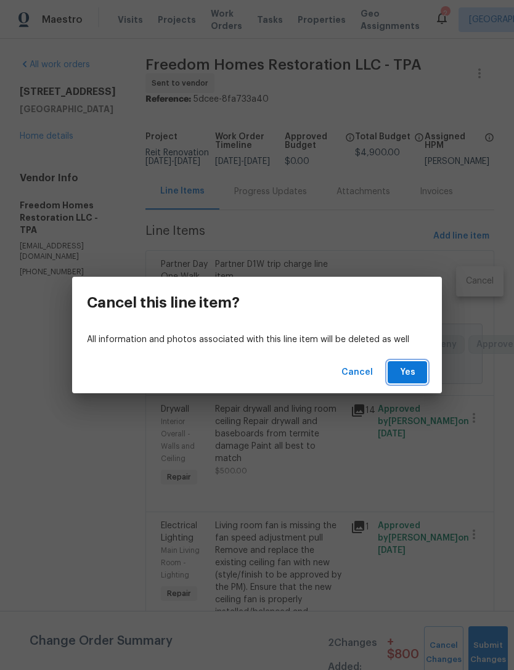
click at [403, 381] on button "Yes" at bounding box center [407, 372] width 39 height 23
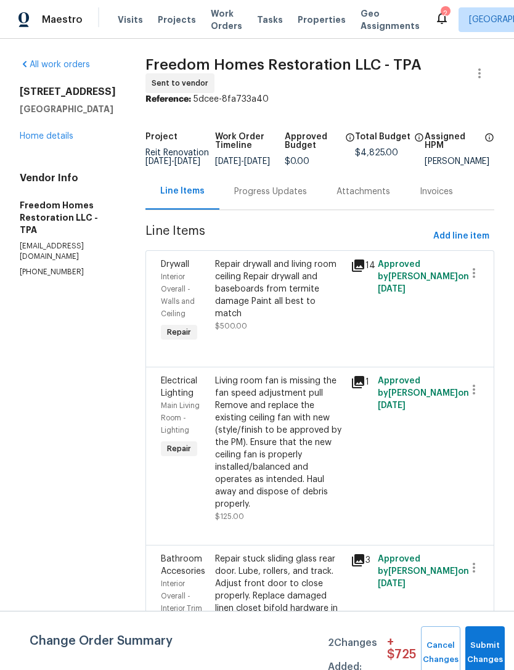
click at [41, 132] on link "Home details" at bounding box center [47, 136] width 54 height 9
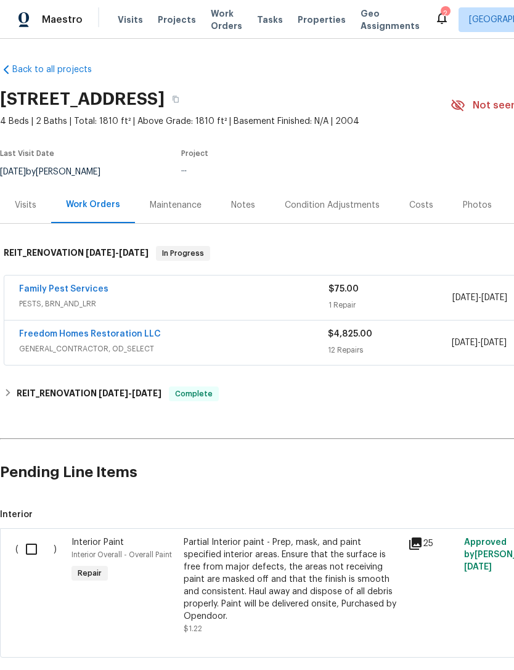
click at [73, 330] on link "Freedom Homes Restoration LLC" at bounding box center [90, 334] width 142 height 9
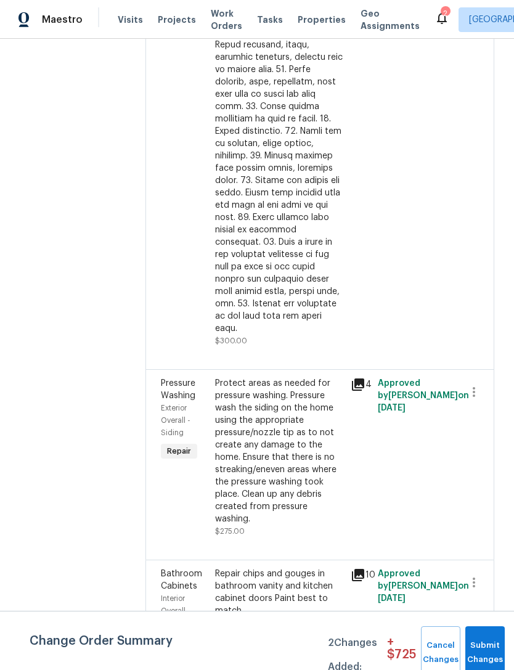
scroll to position [1595, 0]
click at [482, 648] on button "Submit Changes" at bounding box center [485, 652] width 39 height 53
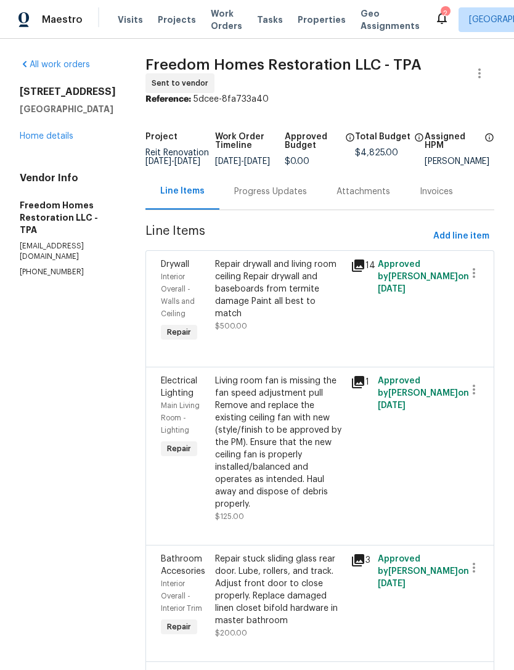
scroll to position [0, 0]
click at [38, 132] on link "Home details" at bounding box center [47, 136] width 54 height 9
